Goal: Transaction & Acquisition: Purchase product/service

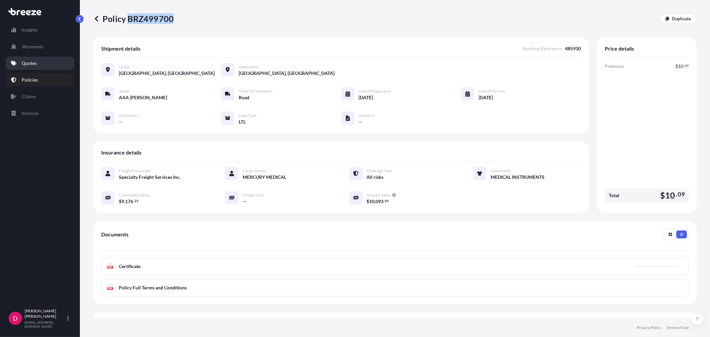
click at [39, 62] on link "Quotes" at bounding box center [40, 63] width 69 height 13
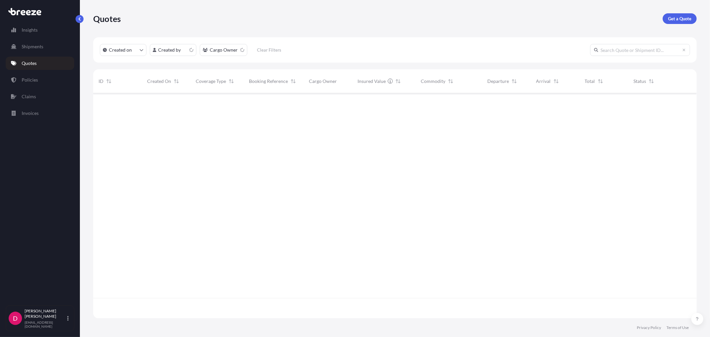
scroll to position [223, 598]
click at [686, 19] on p "Get a Quote" at bounding box center [679, 18] width 23 height 7
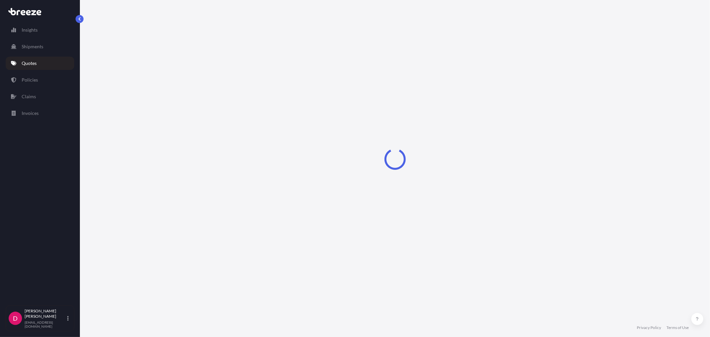
select select "Sea"
select select "1"
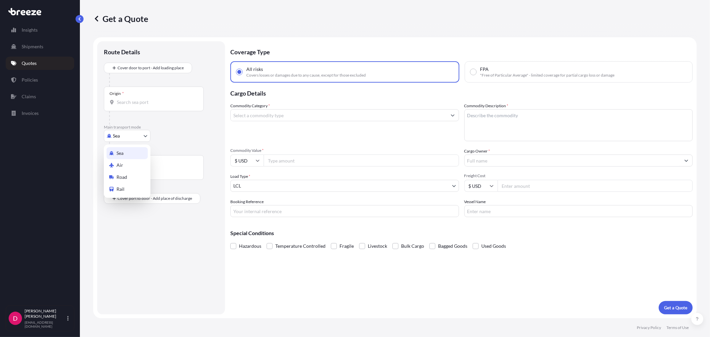
click at [125, 138] on body "Insights Shipments Quotes Policies Claims Invoices D [PERSON_NAME] [EMAIL_ADDRE…" at bounding box center [355, 168] width 710 height 337
click at [122, 174] on span "Road" at bounding box center [122, 177] width 11 height 7
select select "Road"
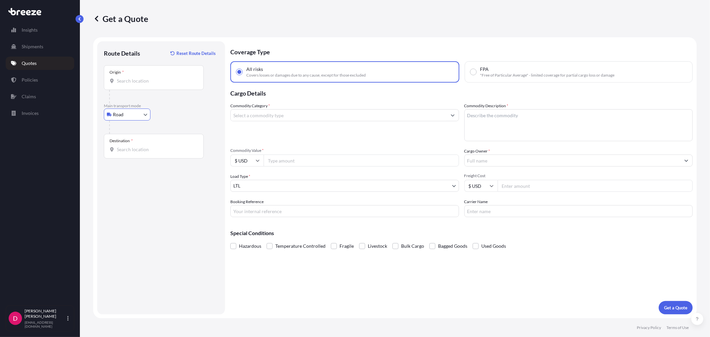
click at [141, 84] on div "Origin *" at bounding box center [154, 77] width 100 height 25
click at [141, 84] on input "Origin *" at bounding box center [156, 81] width 79 height 7
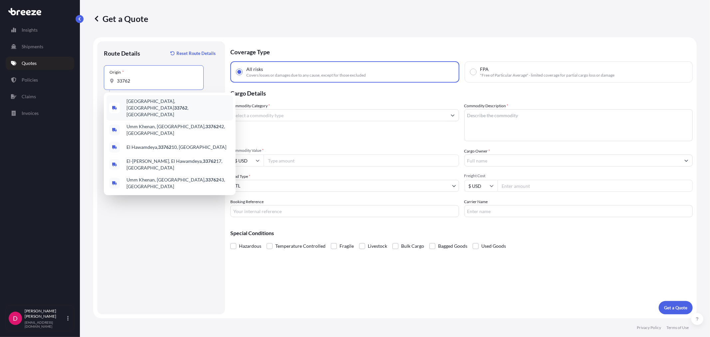
click at [154, 99] on div "[GEOGRAPHIC_DATA] , [GEOGRAPHIC_DATA]" at bounding box center [170, 107] width 126 height 25
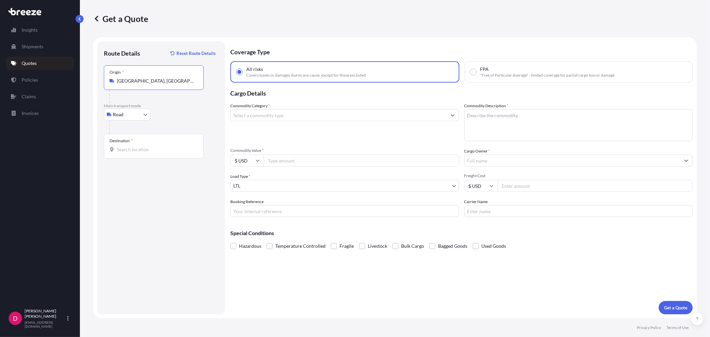
type input "[GEOGRAPHIC_DATA], [GEOGRAPHIC_DATA]"
click at [148, 147] on input "Destination *" at bounding box center [156, 149] width 79 height 7
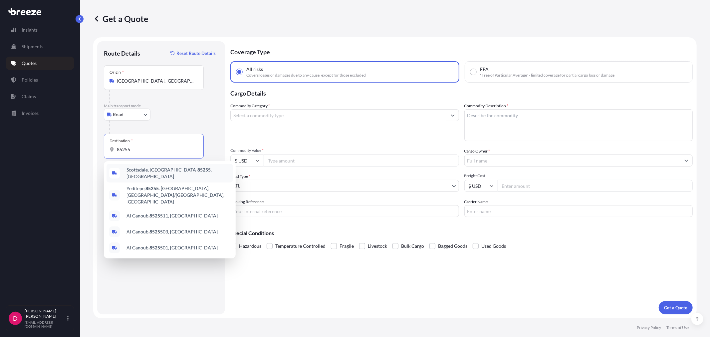
click at [145, 170] on span "[GEOGRAPHIC_DATA], [GEOGRAPHIC_DATA] 85255 , [GEOGRAPHIC_DATA]" at bounding box center [178, 172] width 104 height 13
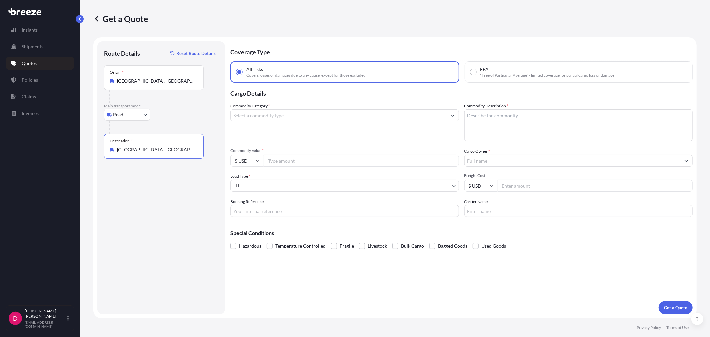
type input "[GEOGRAPHIC_DATA], [GEOGRAPHIC_DATA] 85255, [GEOGRAPHIC_DATA]"
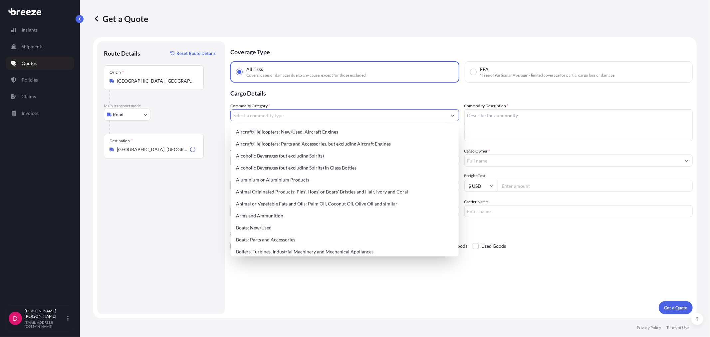
click at [267, 120] on input "Commodity Category *" at bounding box center [339, 115] width 216 height 12
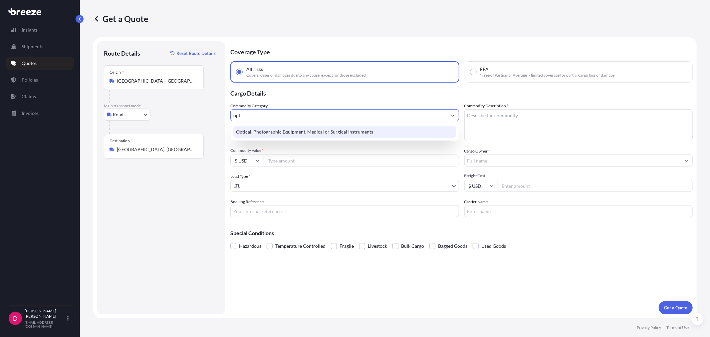
click at [270, 130] on div "Optical, Photographic Equipment, Medical or Surgical Instruments" at bounding box center [344, 132] width 222 height 12
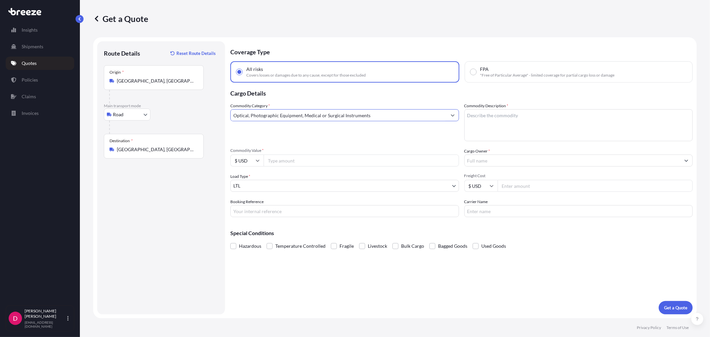
type input "Optical, Photographic Equipment, Medical or Surgical Instruments"
click at [545, 119] on textarea "Commodity Description *" at bounding box center [578, 125] width 229 height 32
type textarea "MEDICAL INSTRUMENTS"
click at [287, 157] on input "Commodity Value *" at bounding box center [361, 160] width 195 height 12
paste input "5817.91"
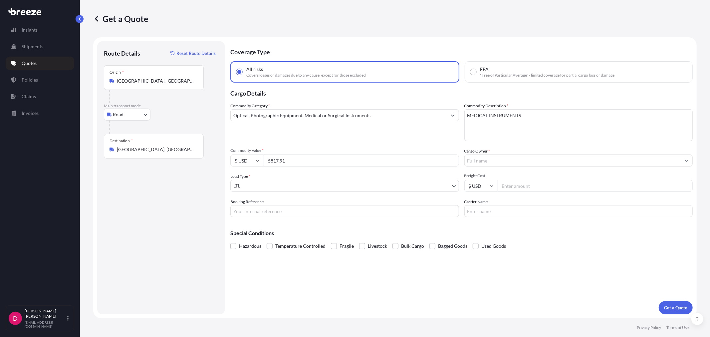
type input "5817.91"
drag, startPoint x: 541, startPoint y: 151, endPoint x: 539, endPoint y: 155, distance: 4.8
click at [541, 152] on div "Cargo Owner *" at bounding box center [578, 157] width 229 height 19
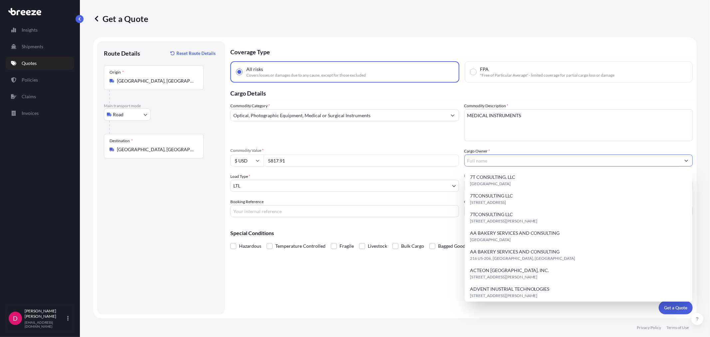
click at [537, 156] on input "Cargo Owner *" at bounding box center [573, 160] width 216 height 12
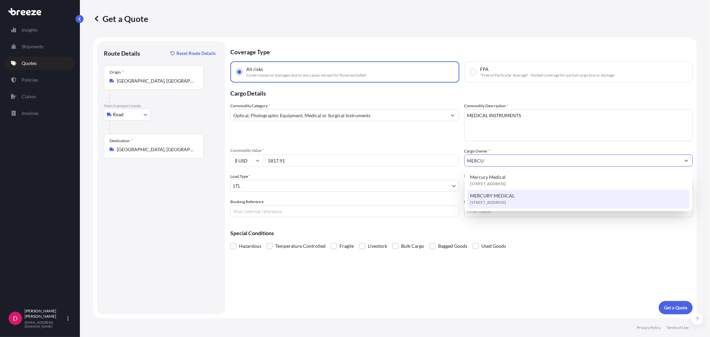
click at [499, 202] on span "[STREET_ADDRESS]" at bounding box center [488, 202] width 36 height 7
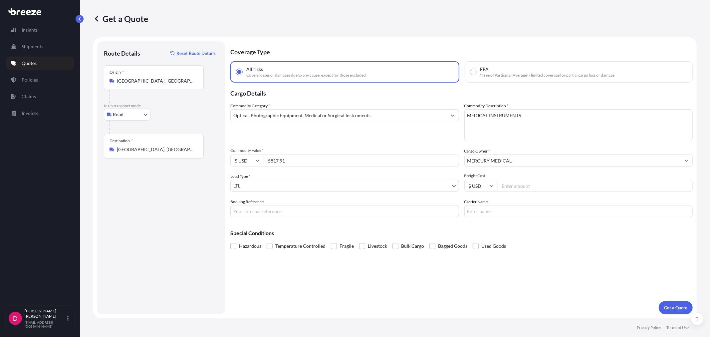
type input "Mercury Medical"
click at [541, 185] on input "Freight Cost" at bounding box center [595, 186] width 195 height 12
type input "780"
click at [276, 210] on input "Booking Reference" at bounding box center [344, 211] width 229 height 12
type input "486036"
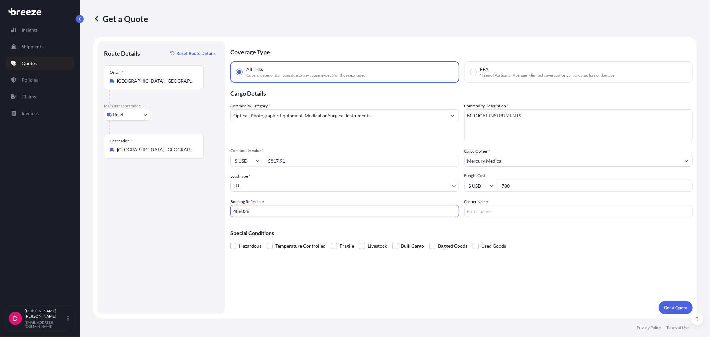
click at [514, 213] on input "Carrier Name" at bounding box center [578, 211] width 229 height 12
type input "FEDEX PRIORITY"
click at [674, 305] on p "Get a Quote" at bounding box center [675, 307] width 23 height 7
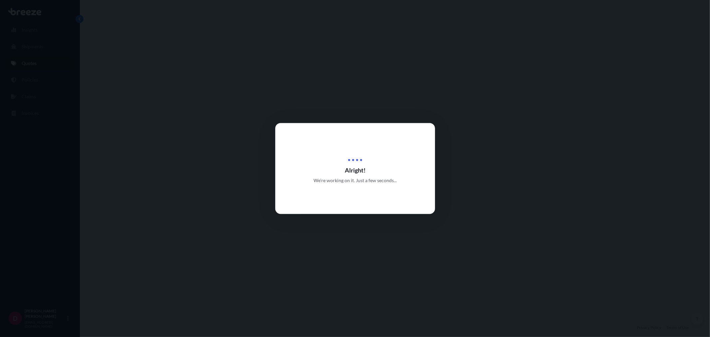
select select "Road"
select select "1"
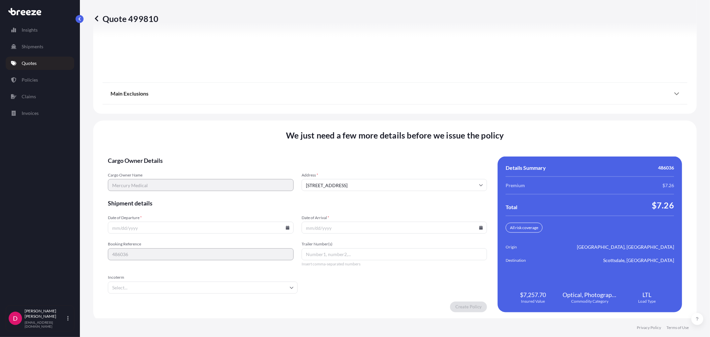
scroll to position [824, 0]
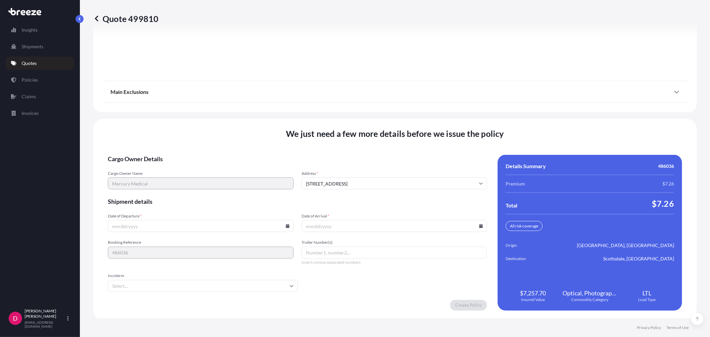
click at [287, 225] on icon at bounding box center [288, 226] width 4 height 4
click at [182, 178] on button "24" at bounding box center [184, 177] width 11 height 11
type input "[DATE]"
click at [479, 224] on icon at bounding box center [481, 226] width 4 height 4
click at [409, 191] on button "3" at bounding box center [407, 190] width 11 height 11
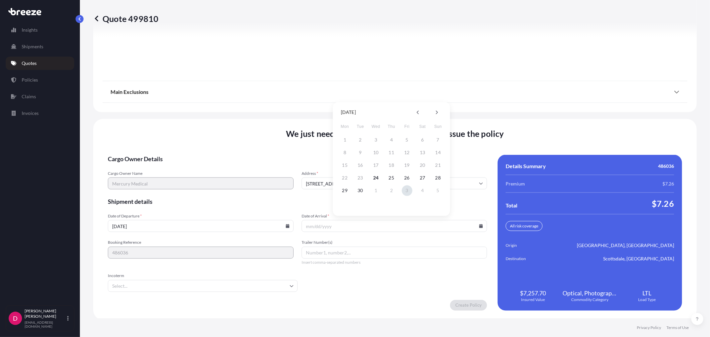
type input "[DATE]"
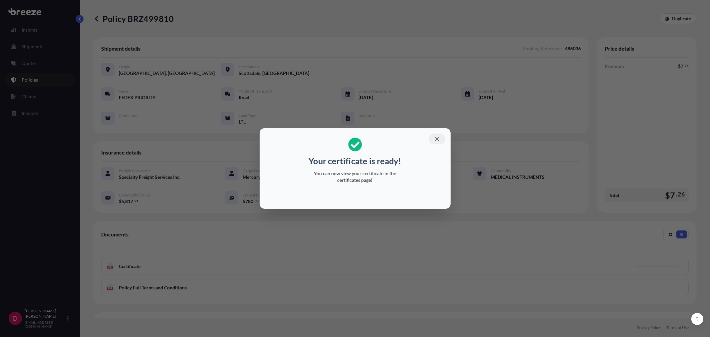
click at [439, 140] on icon "button" at bounding box center [437, 139] width 6 height 6
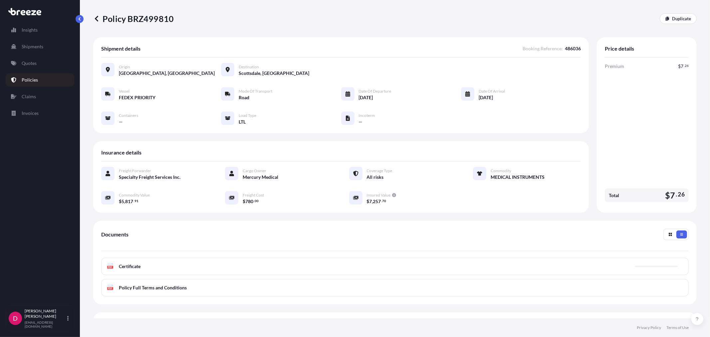
click at [150, 19] on p "Policy BRZ499810" at bounding box center [133, 18] width 81 height 11
copy p "BRZ499810"
click at [676, 18] on p "Duplicate" at bounding box center [681, 18] width 19 height 7
select select "Road"
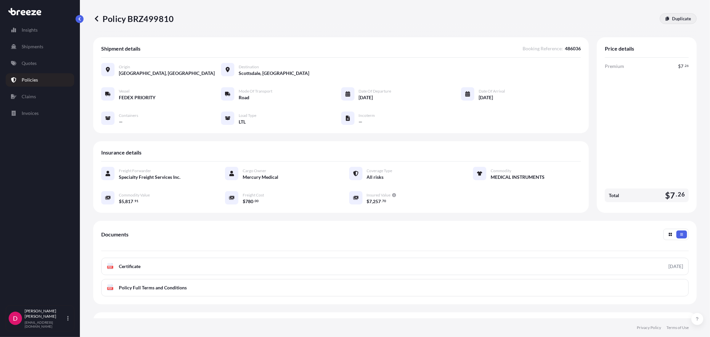
select select "1"
